Goal: Information Seeking & Learning: Check status

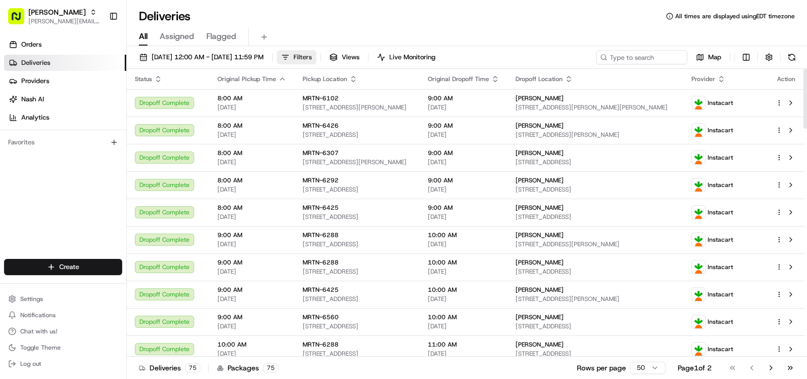
click at [312, 60] on span "Filters" at bounding box center [302, 57] width 18 height 9
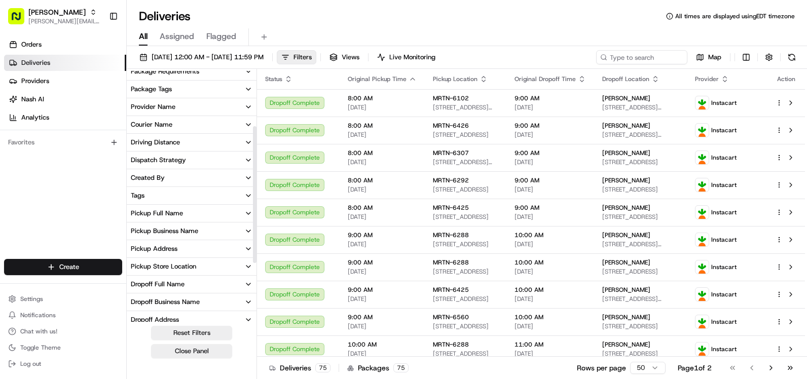
scroll to position [101, 0]
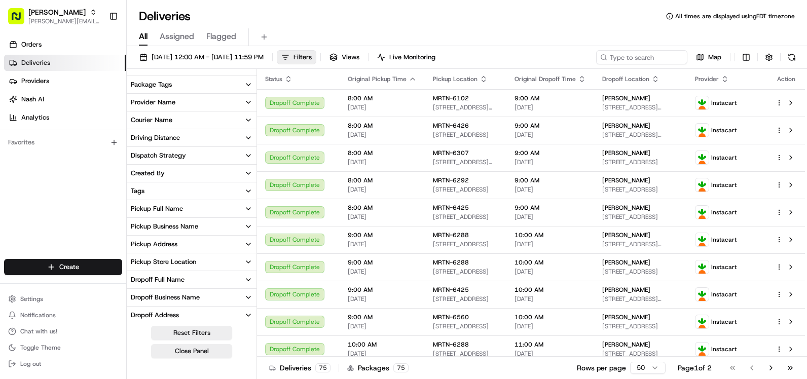
click at [186, 257] on div "Pickup Store Location" at bounding box center [163, 261] width 65 height 9
click at [179, 280] on input at bounding box center [198, 281] width 114 height 16
type input "6"
type input "mrtn-6325"
click at [264, 58] on span "[DATE] 12:00 AM - [DATE] 11:59 PM" at bounding box center [208, 57] width 112 height 9
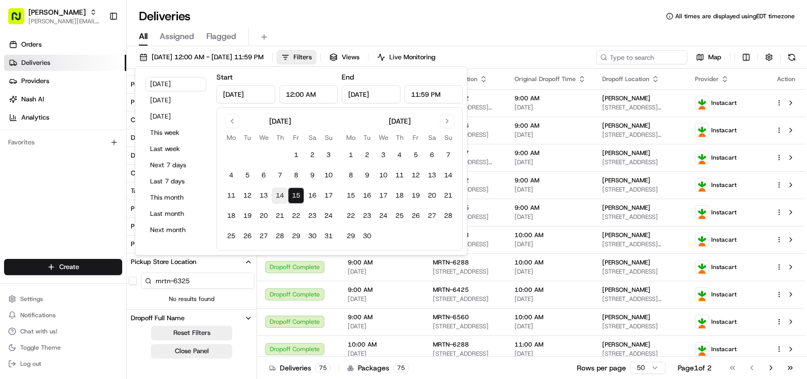
click at [276, 192] on button "14" at bounding box center [280, 195] width 16 height 16
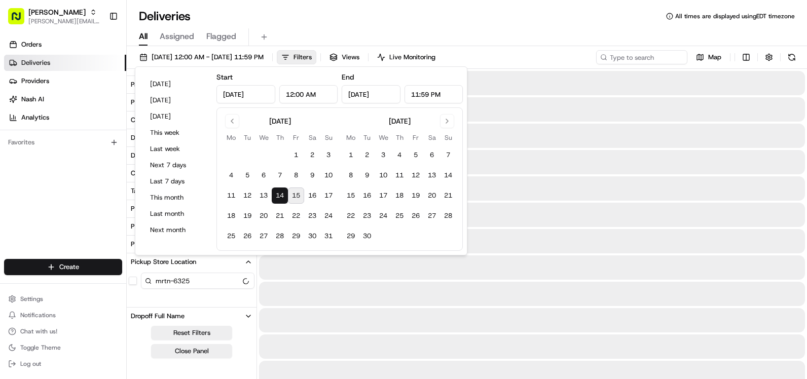
type input "[DATE]"
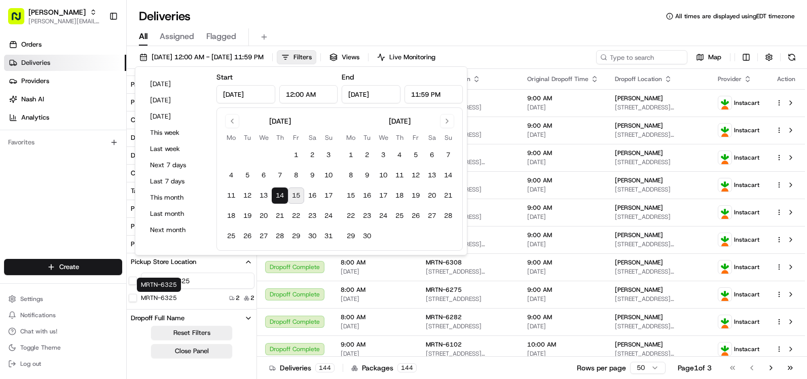
click at [164, 300] on label "MRTN-6325" at bounding box center [159, 298] width 36 height 8
click at [137, 300] on button "MRTN-6325" at bounding box center [133, 298] width 8 height 8
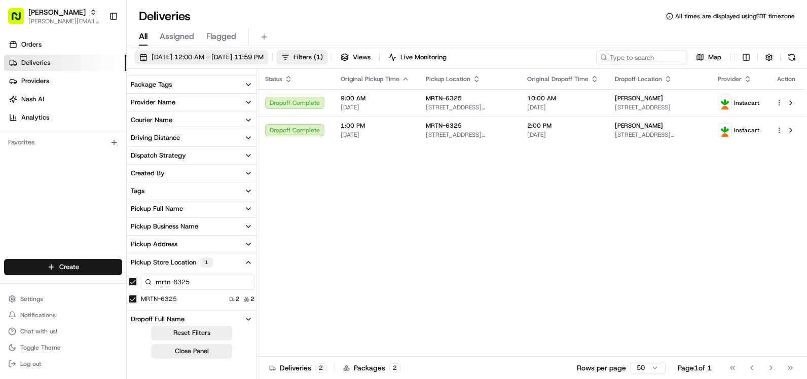
click at [264, 53] on span "[DATE] 12:00 AM - [DATE] 11:59 PM" at bounding box center [208, 57] width 112 height 9
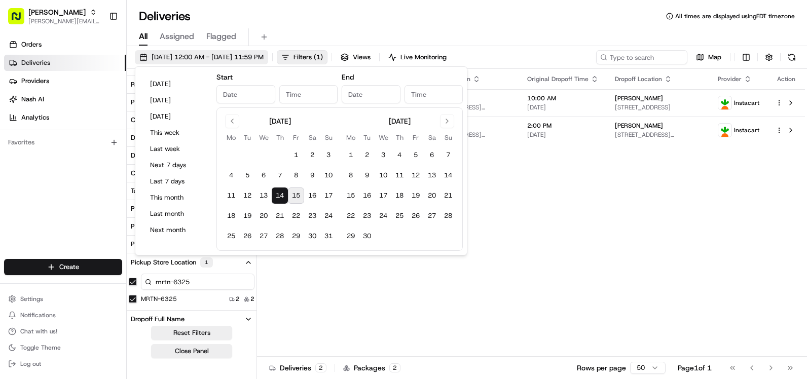
type input "[DATE]"
type input "12:00 AM"
type input "[DATE]"
type input "11:59 PM"
click at [294, 198] on button "15" at bounding box center [296, 195] width 16 height 16
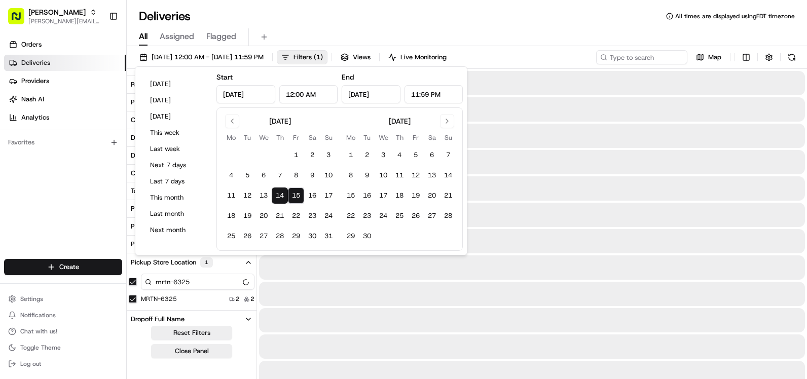
type input "[DATE]"
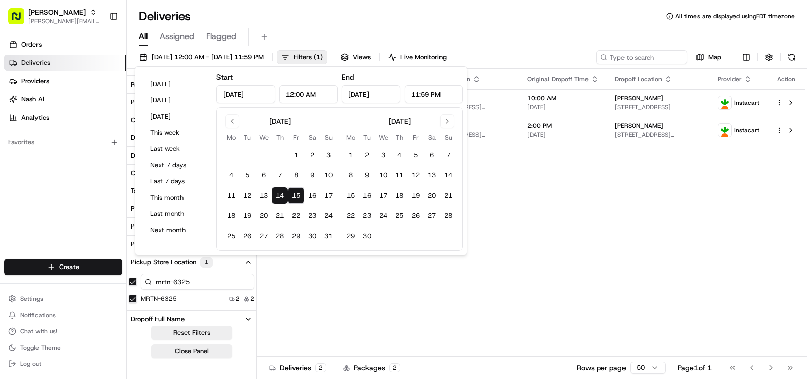
click at [294, 198] on button "15" at bounding box center [296, 195] width 16 height 16
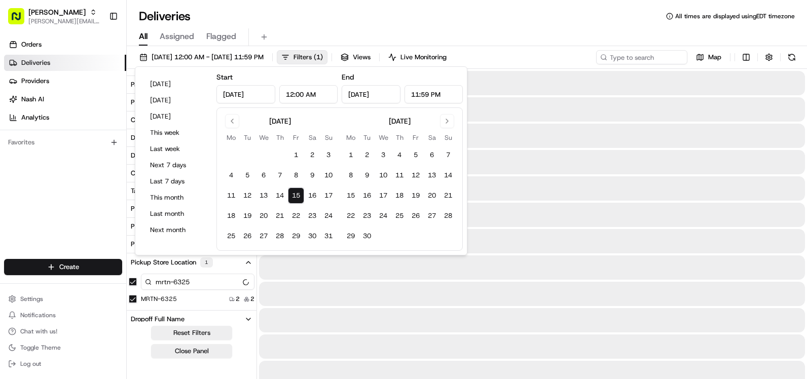
type input "[DATE]"
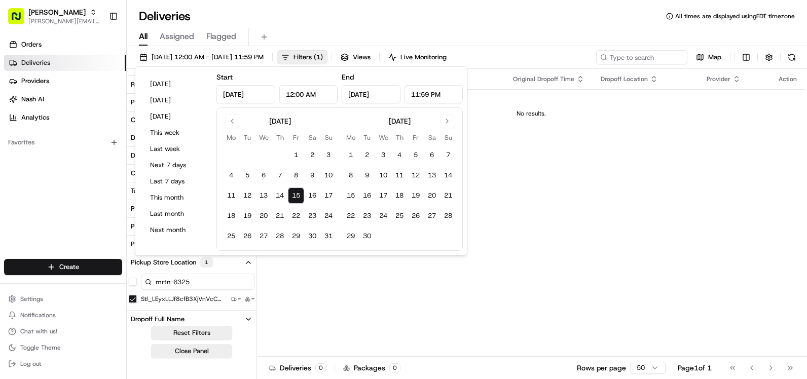
click at [464, 12] on div "Deliveries All times are displayed using EDT timezone" at bounding box center [467, 16] width 680 height 16
